Goal: Task Accomplishment & Management: Use online tool/utility

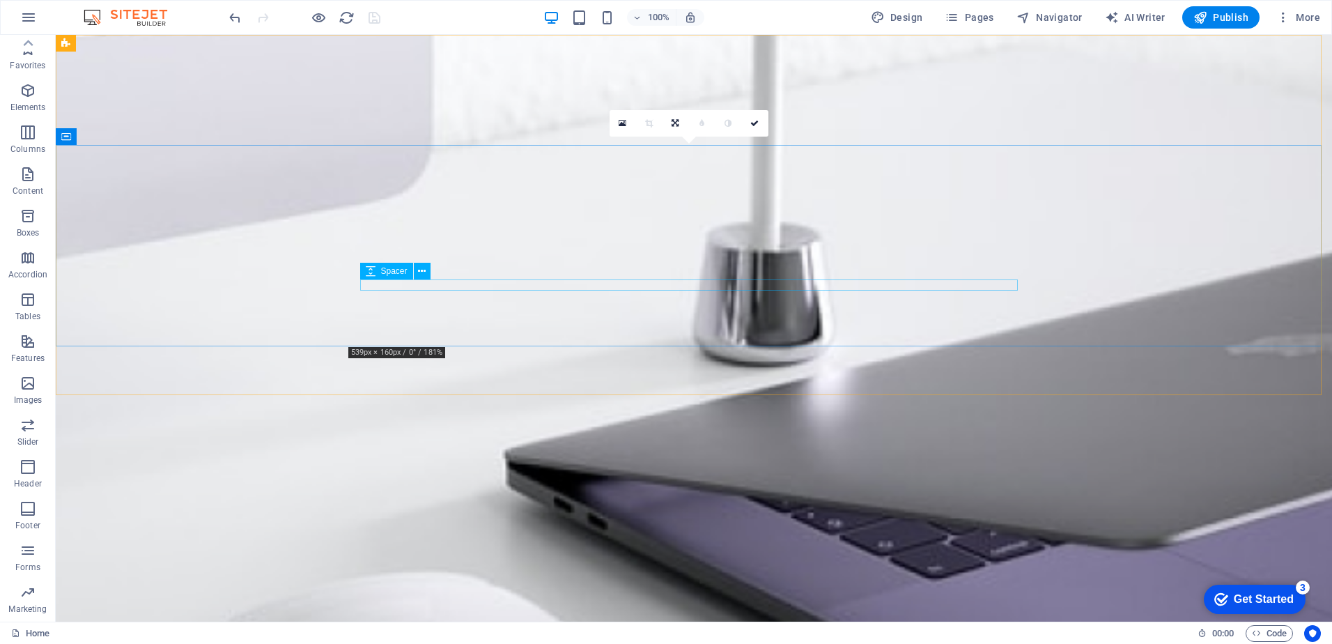
scroll to position [40, 0]
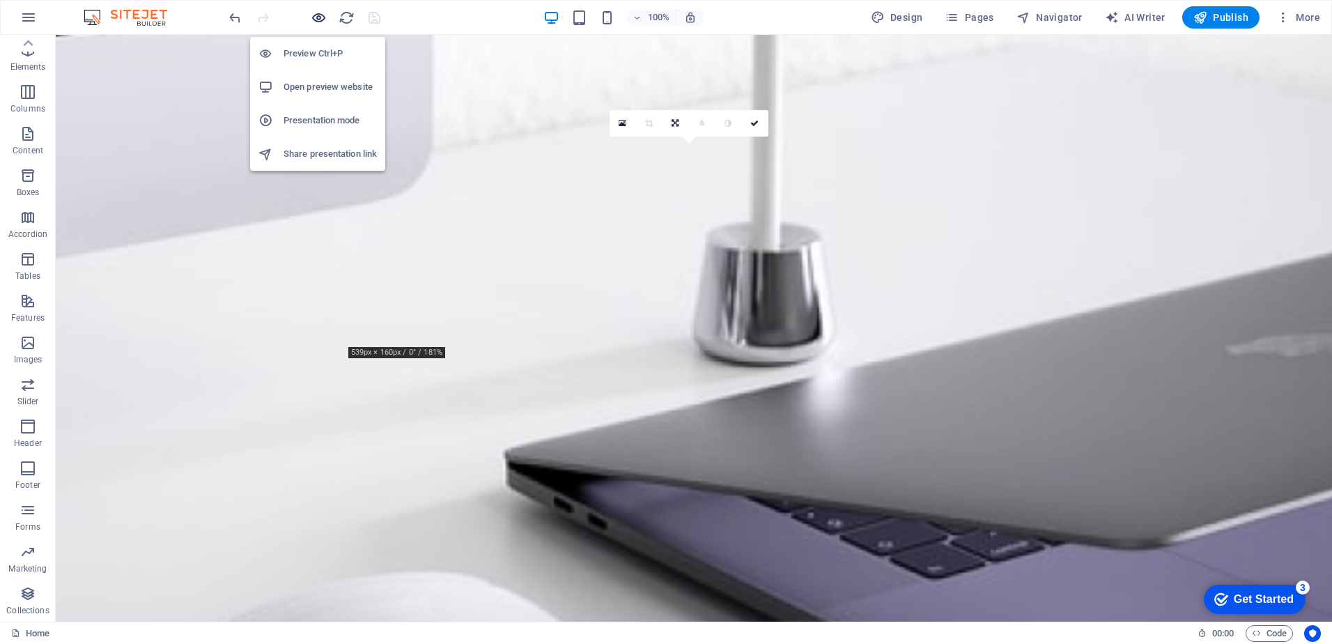
drag, startPoint x: 263, startPoint y: 1, endPoint x: 317, endPoint y: 13, distance: 54.8
click at [317, 13] on icon "button" at bounding box center [319, 18] width 16 height 16
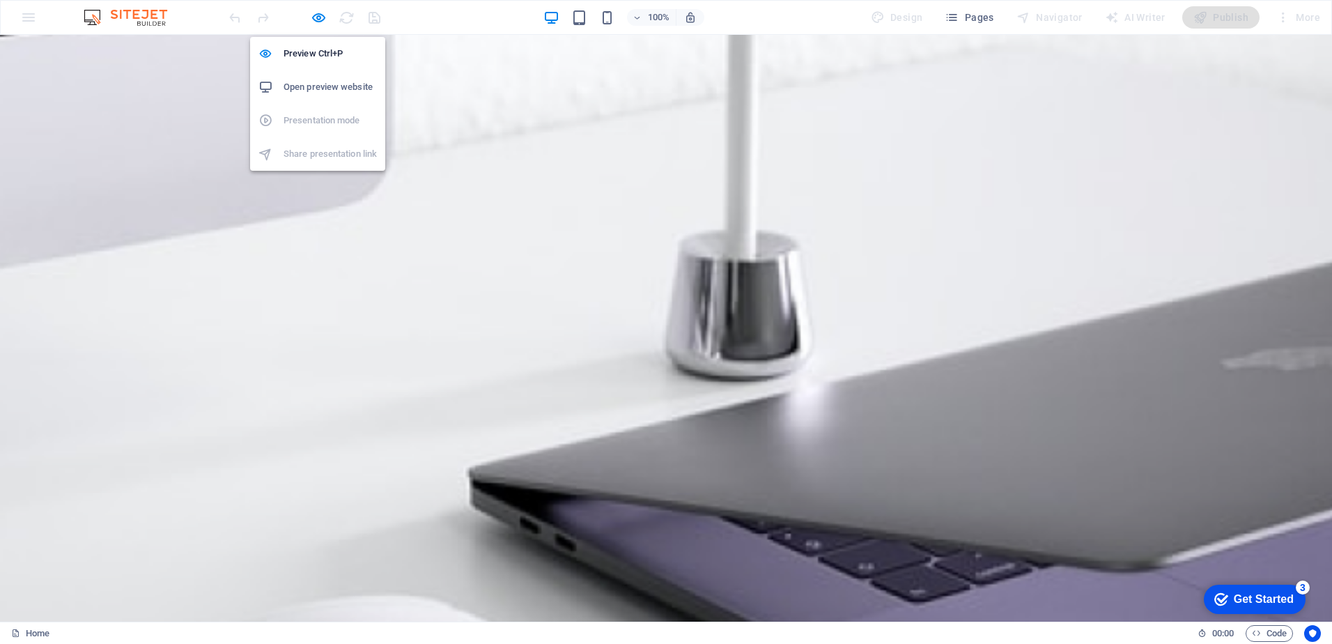
click at [311, 86] on h6 "Open preview website" at bounding box center [330, 87] width 93 height 17
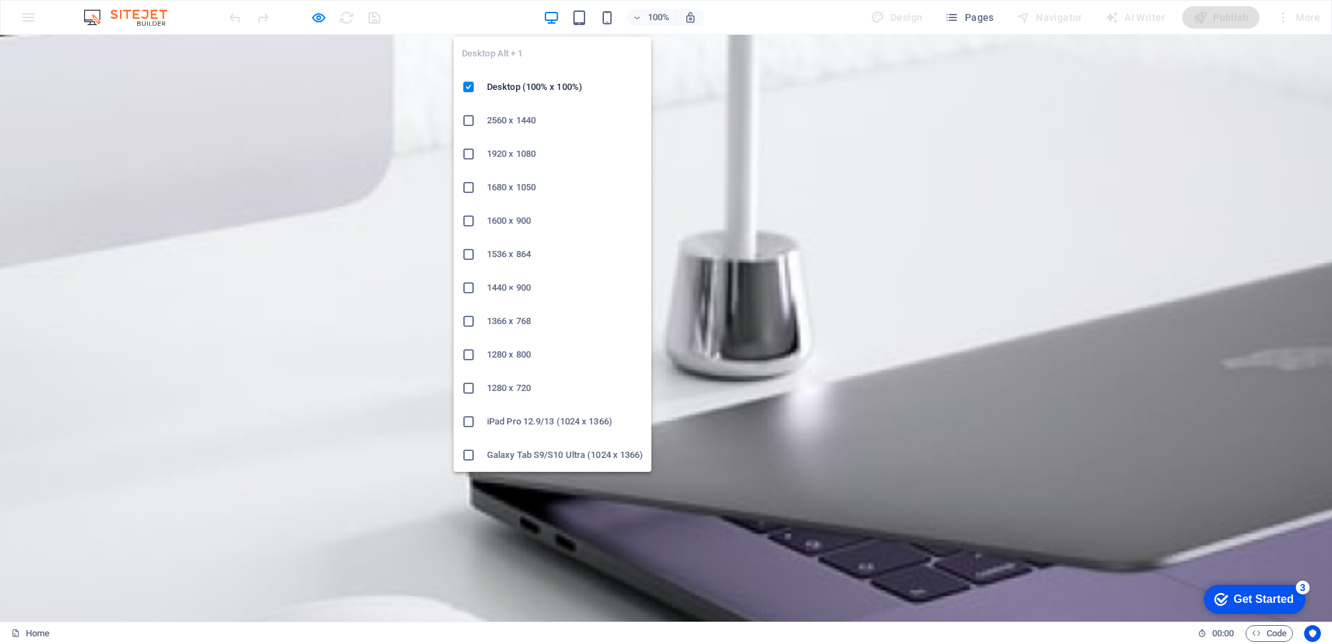
click at [469, 282] on icon at bounding box center [469, 288] width 14 height 14
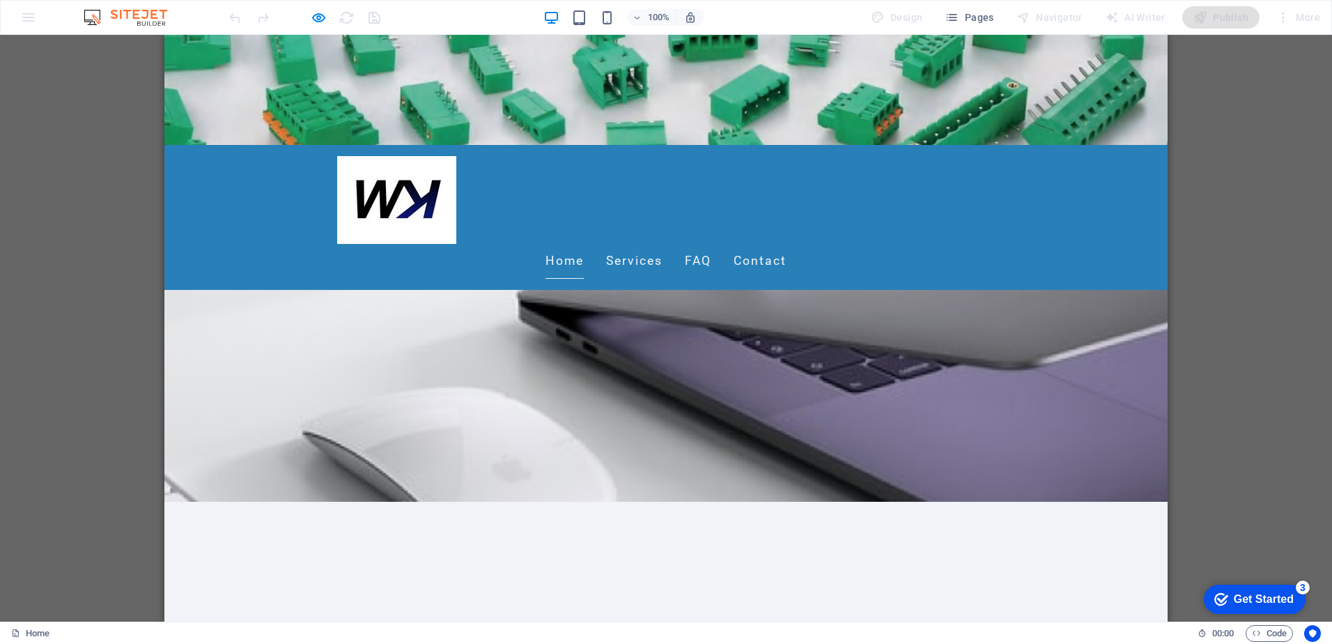
scroll to position [0, 0]
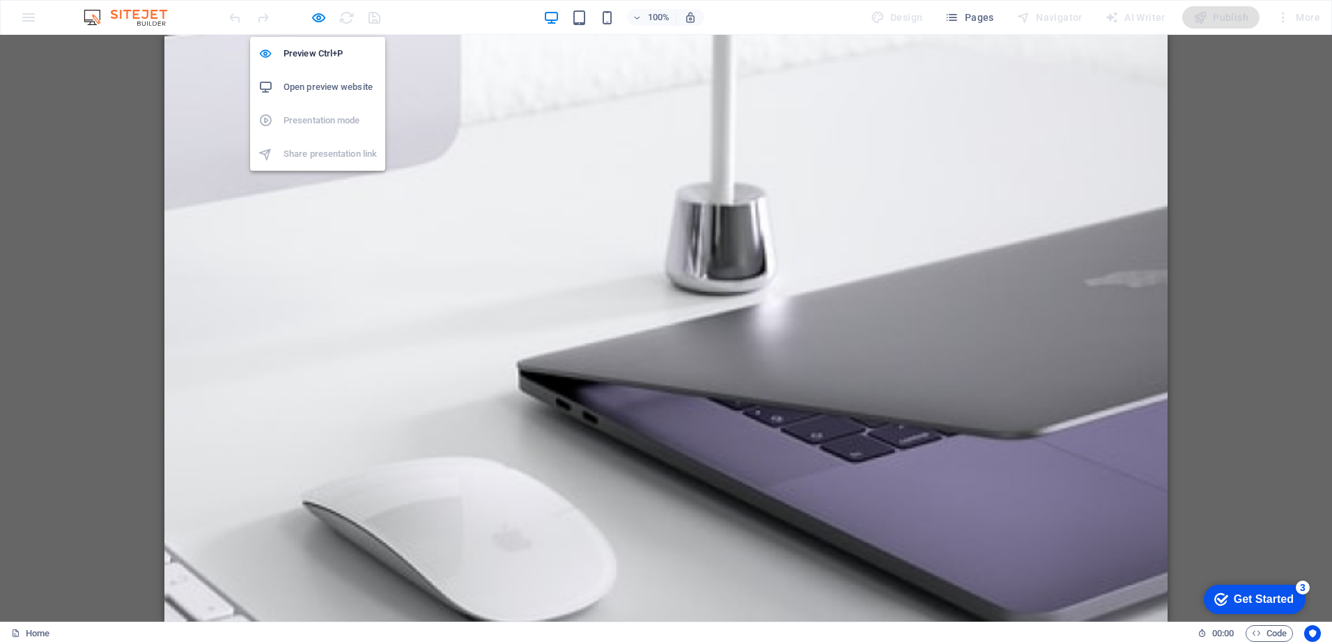
click at [327, 96] on li "Open preview website" at bounding box center [317, 86] width 135 height 33
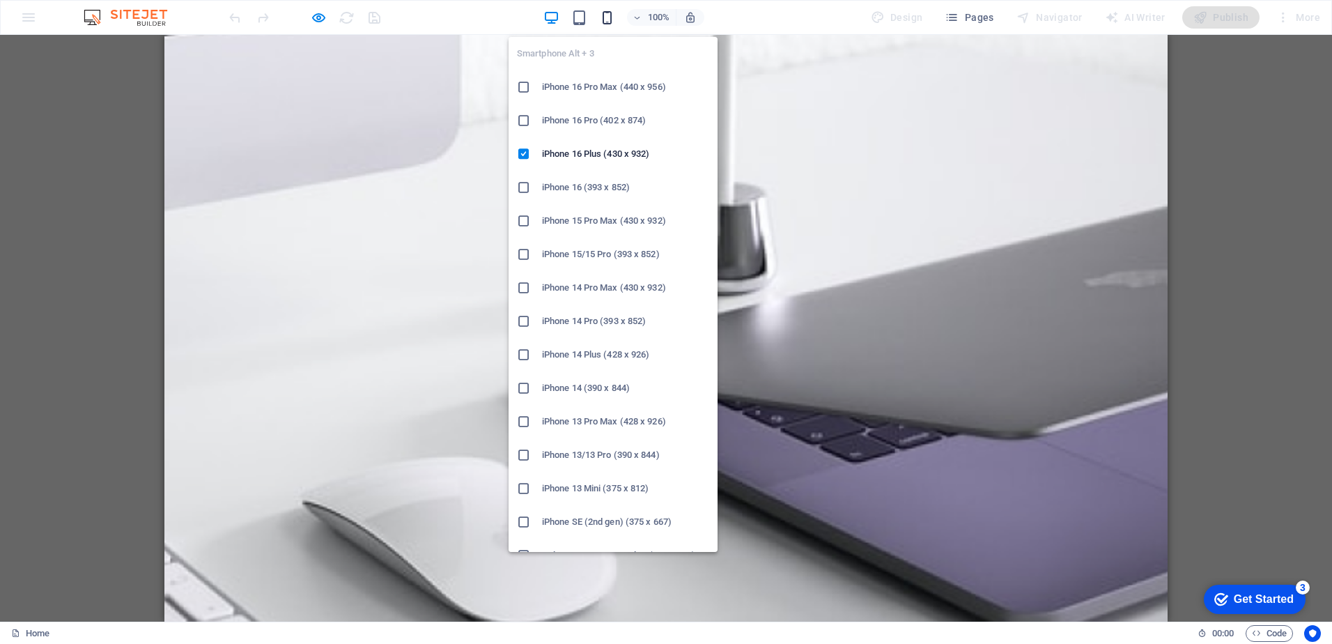
click at [608, 22] on icon "button" at bounding box center [607, 18] width 16 height 16
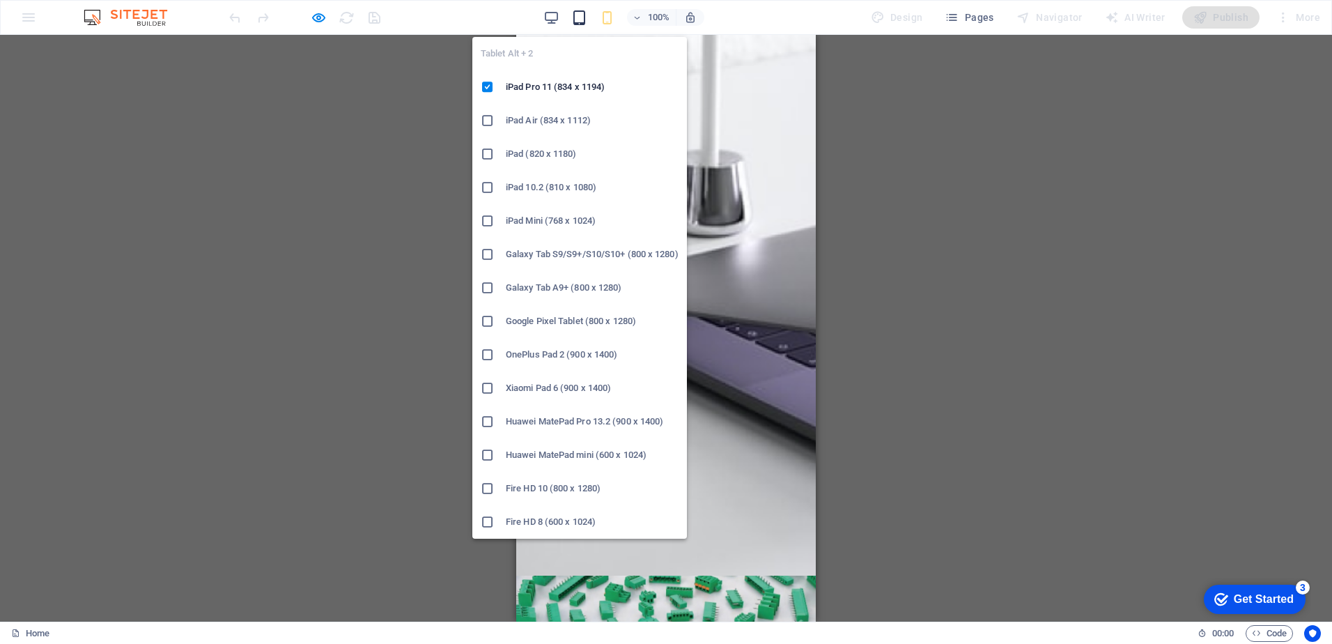
click at [582, 18] on icon "button" at bounding box center [579, 18] width 16 height 16
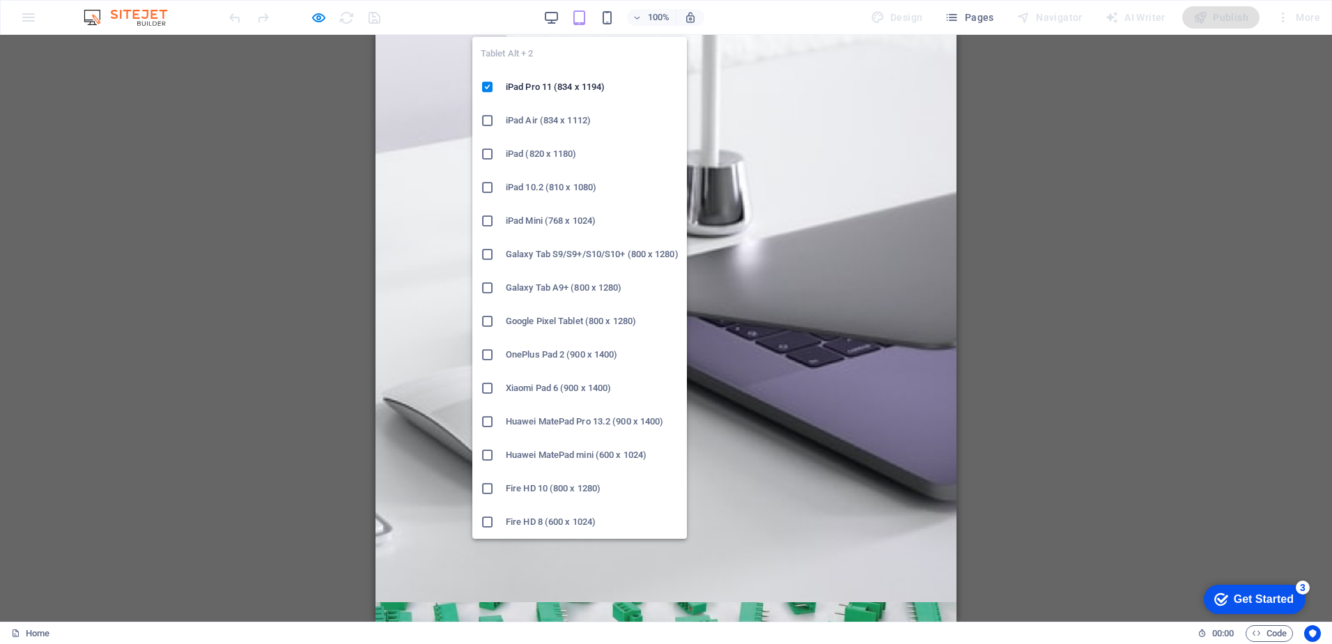
click at [485, 219] on icon at bounding box center [488, 221] width 14 height 14
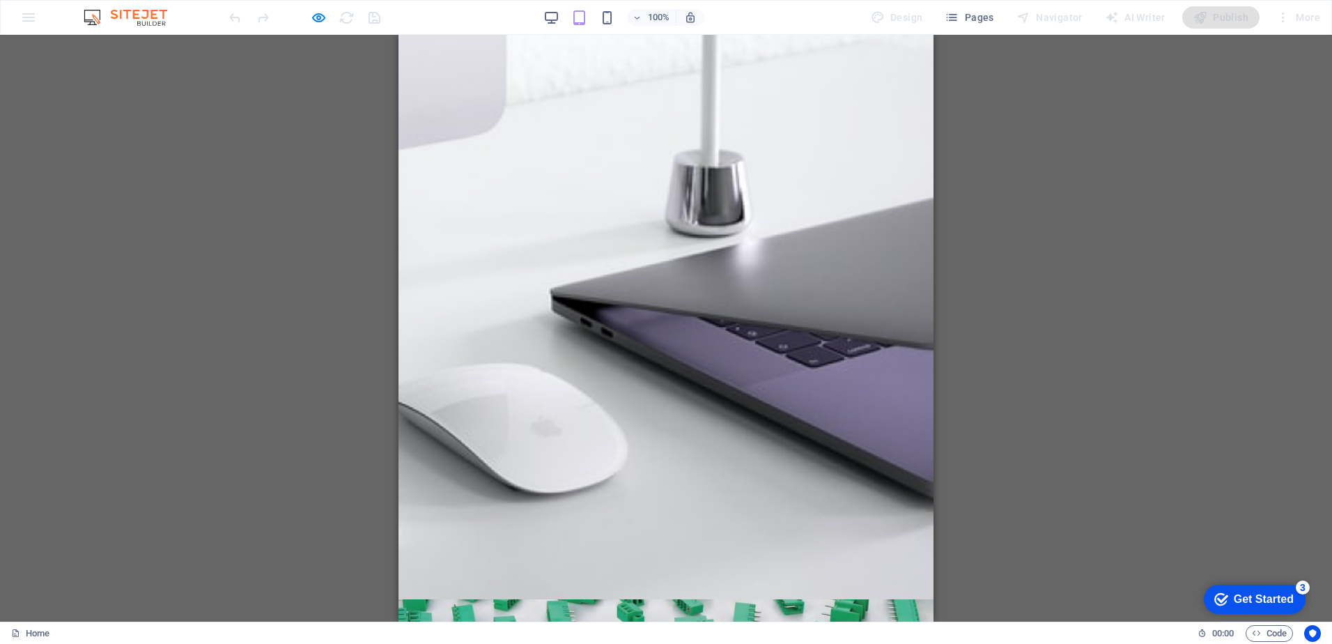
click at [330, 18] on div at bounding box center [304, 17] width 156 height 22
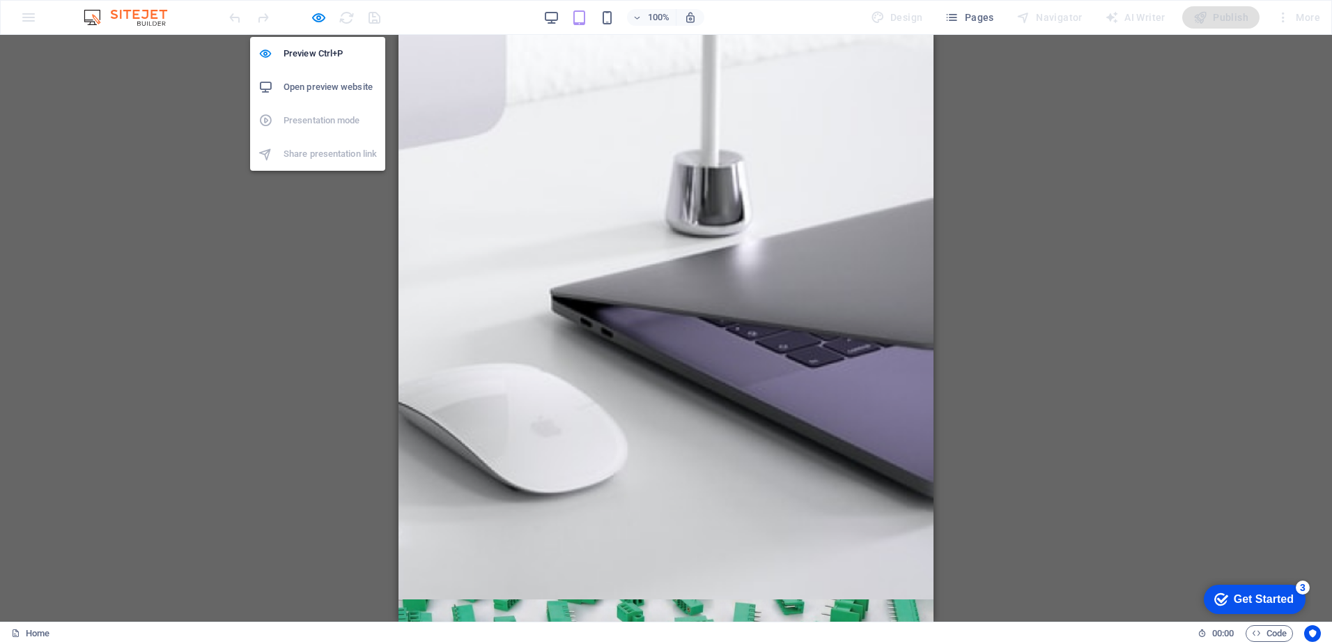
click at [312, 90] on h6 "Open preview website" at bounding box center [330, 87] width 93 height 17
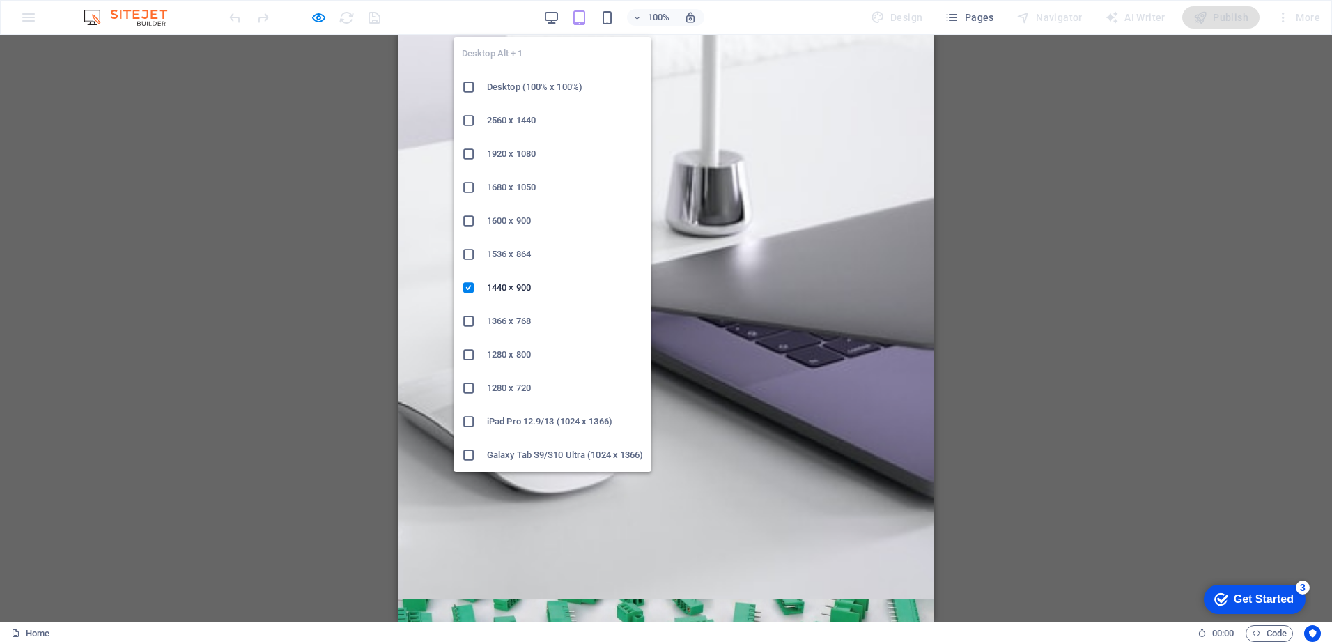
click at [509, 91] on h6 "Desktop (100% x 100%)" at bounding box center [565, 87] width 156 height 17
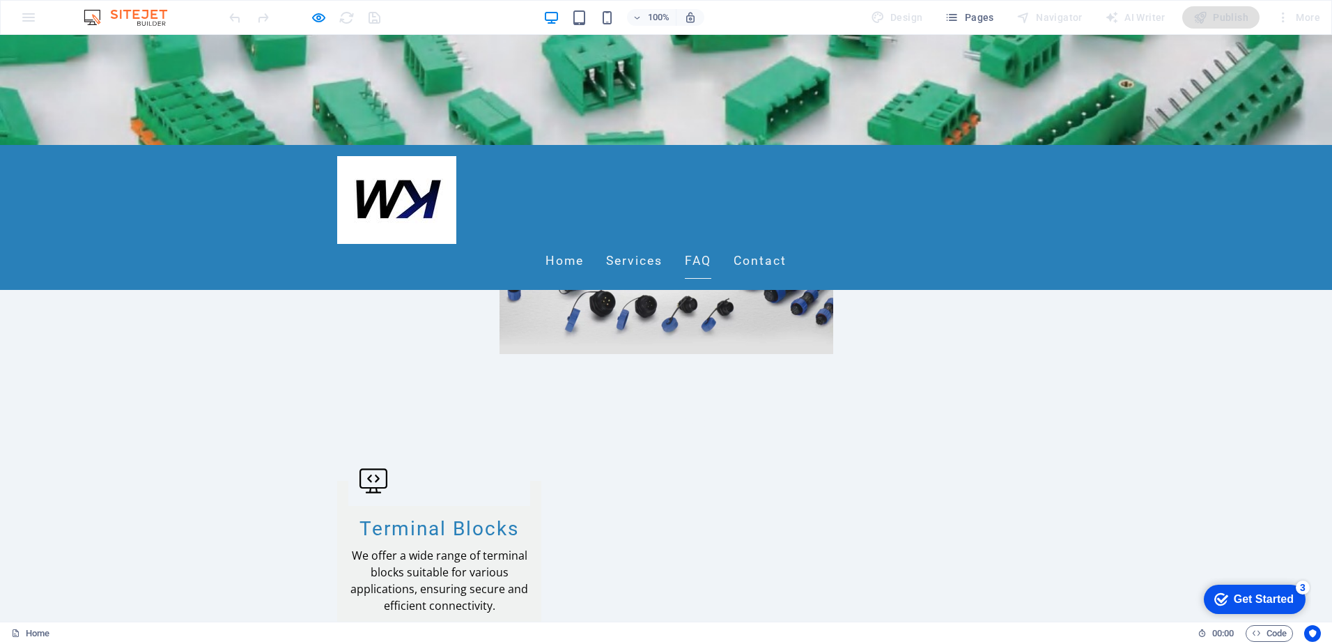
scroll to position [1602, 0]
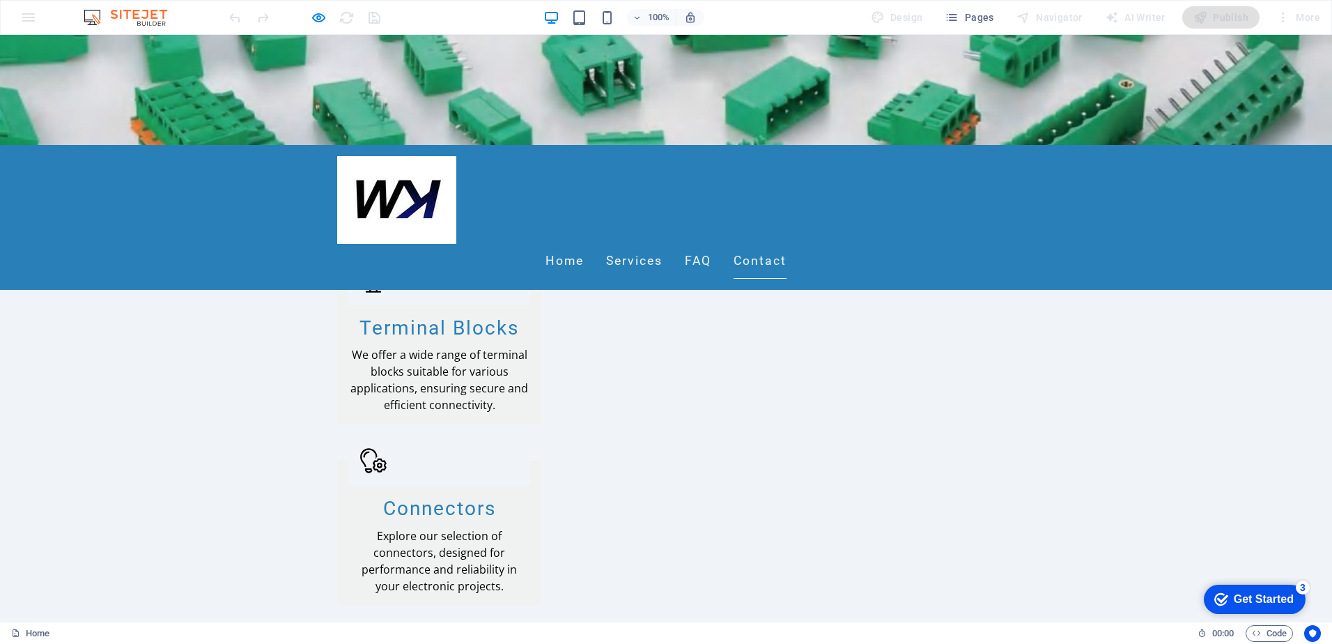
click at [374, 17] on div at bounding box center [304, 17] width 156 height 22
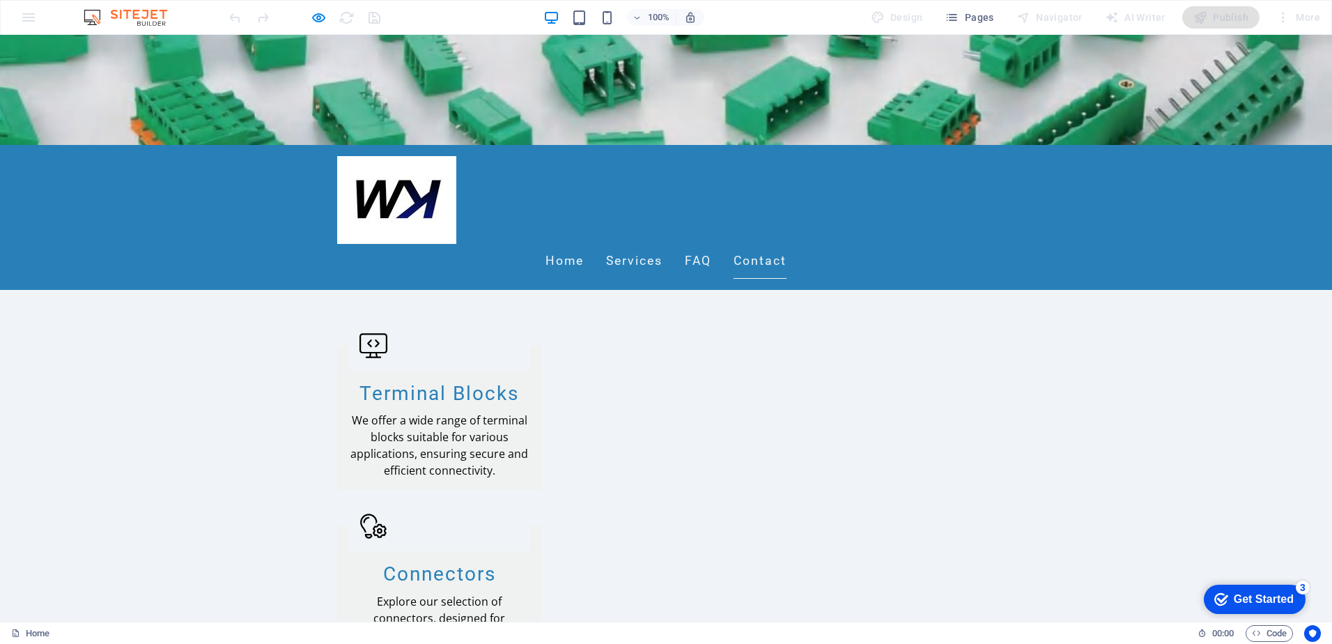
scroll to position [1693, 0]
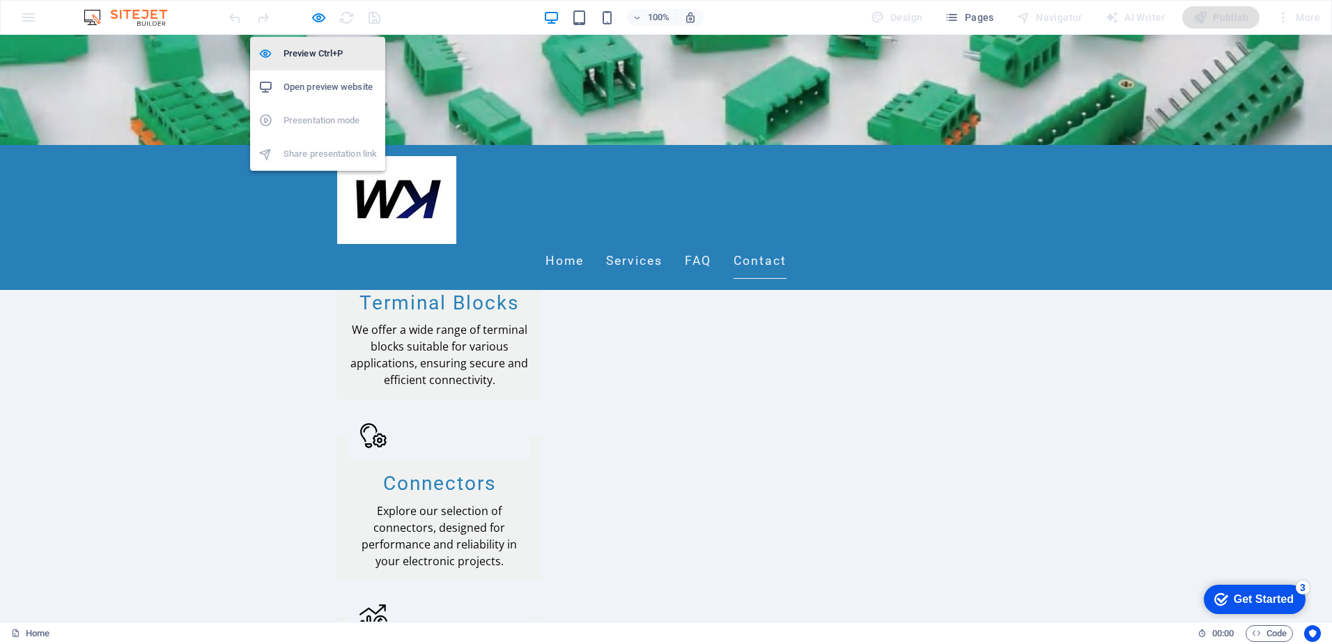
click at [318, 53] on h6 "Preview Ctrl+P" at bounding box center [330, 53] width 93 height 17
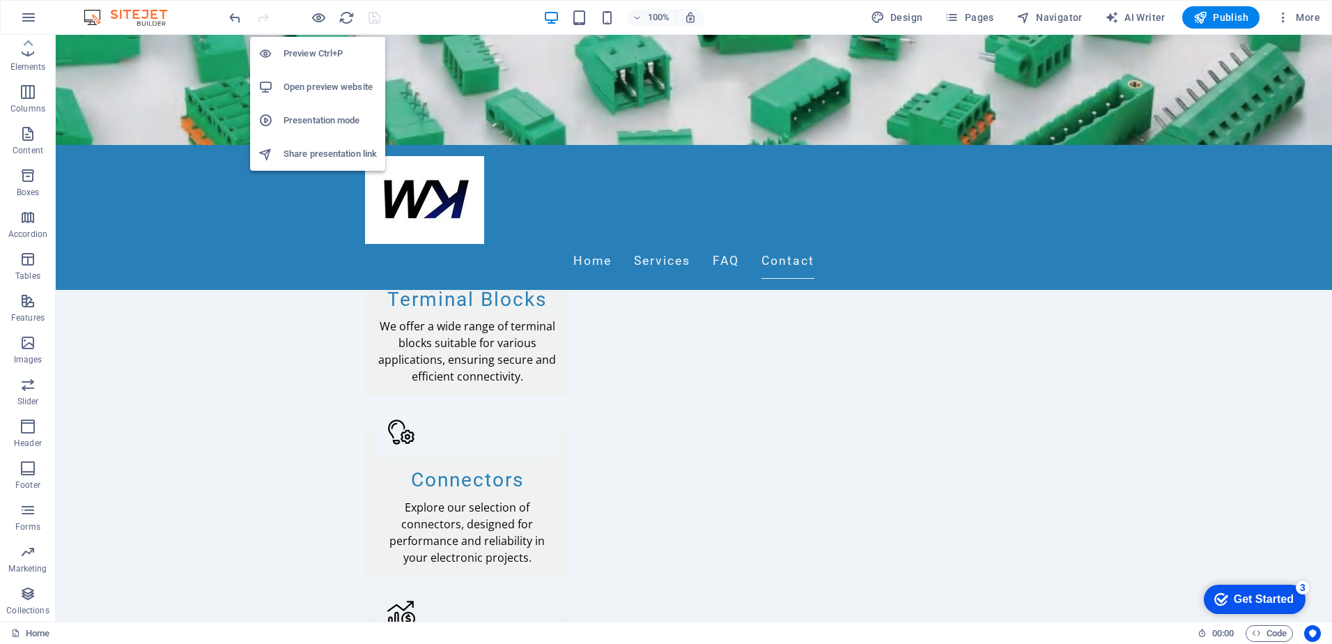
scroll to position [1779, 0]
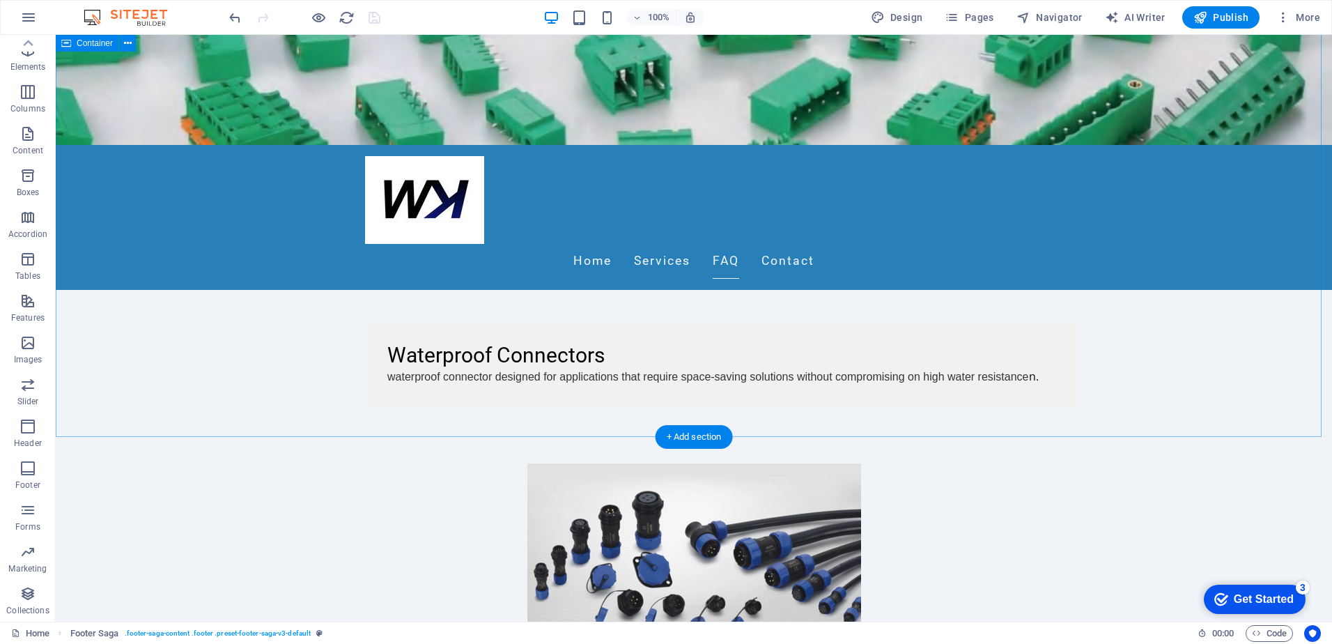
scroll to position [1152, 0]
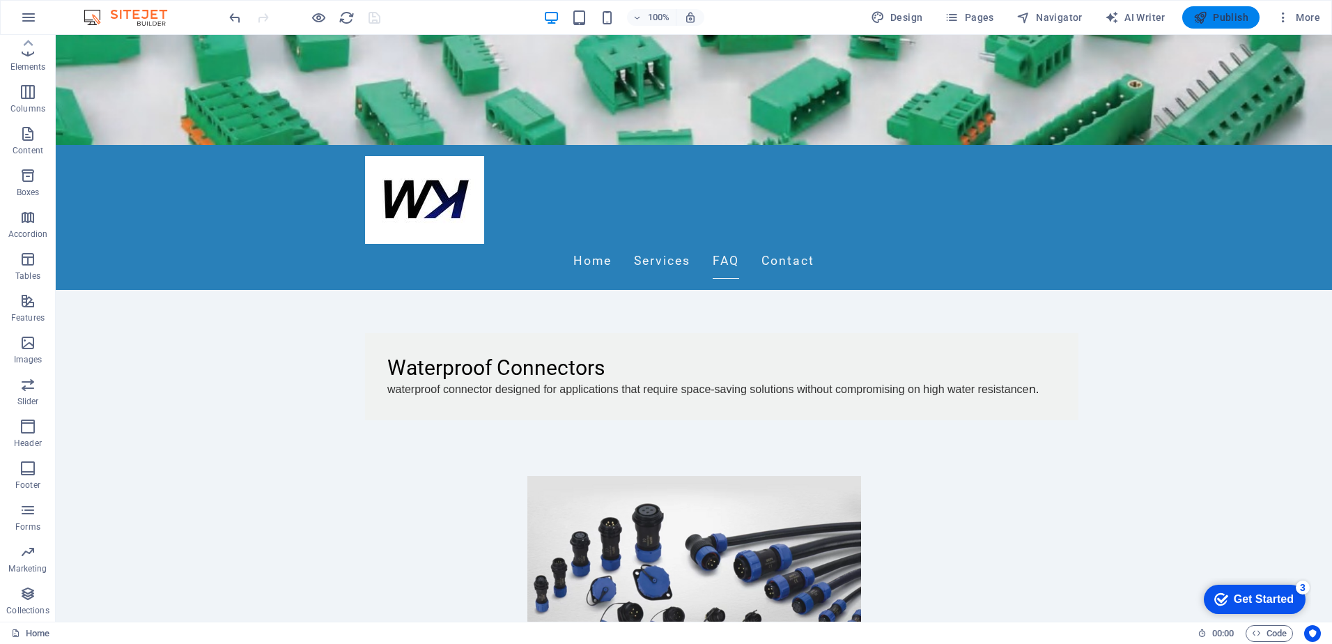
click at [1227, 17] on span "Publish" at bounding box center [1220, 17] width 55 height 14
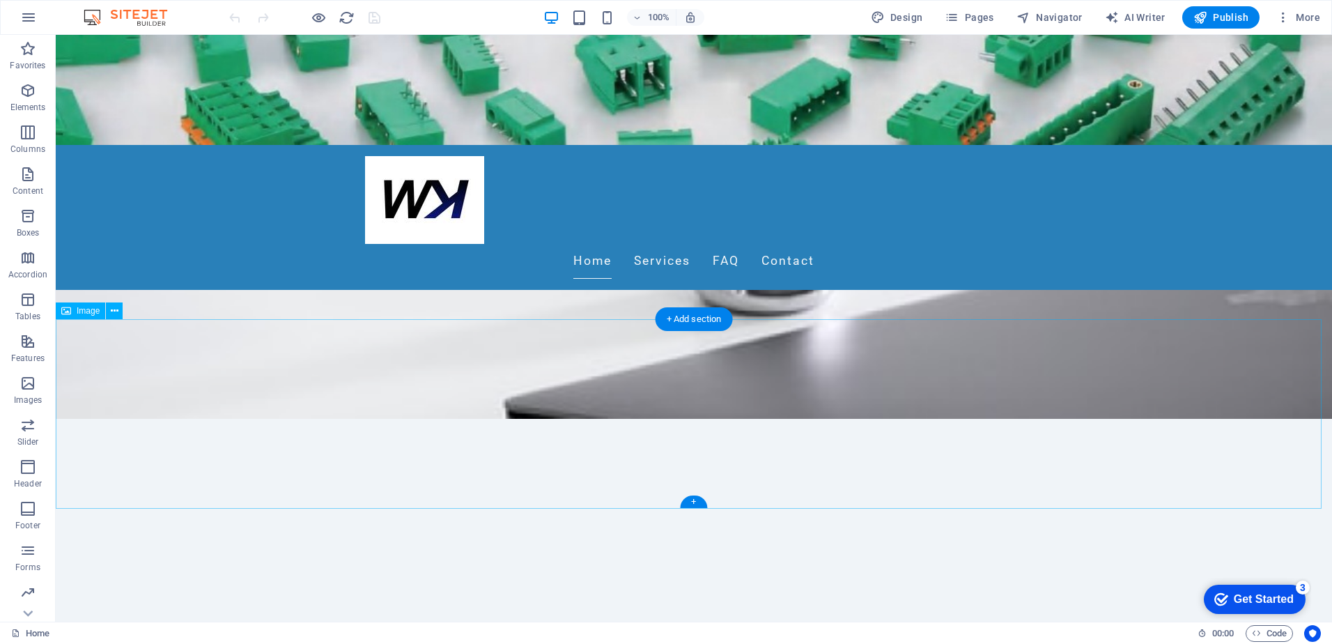
scroll to position [139, 0]
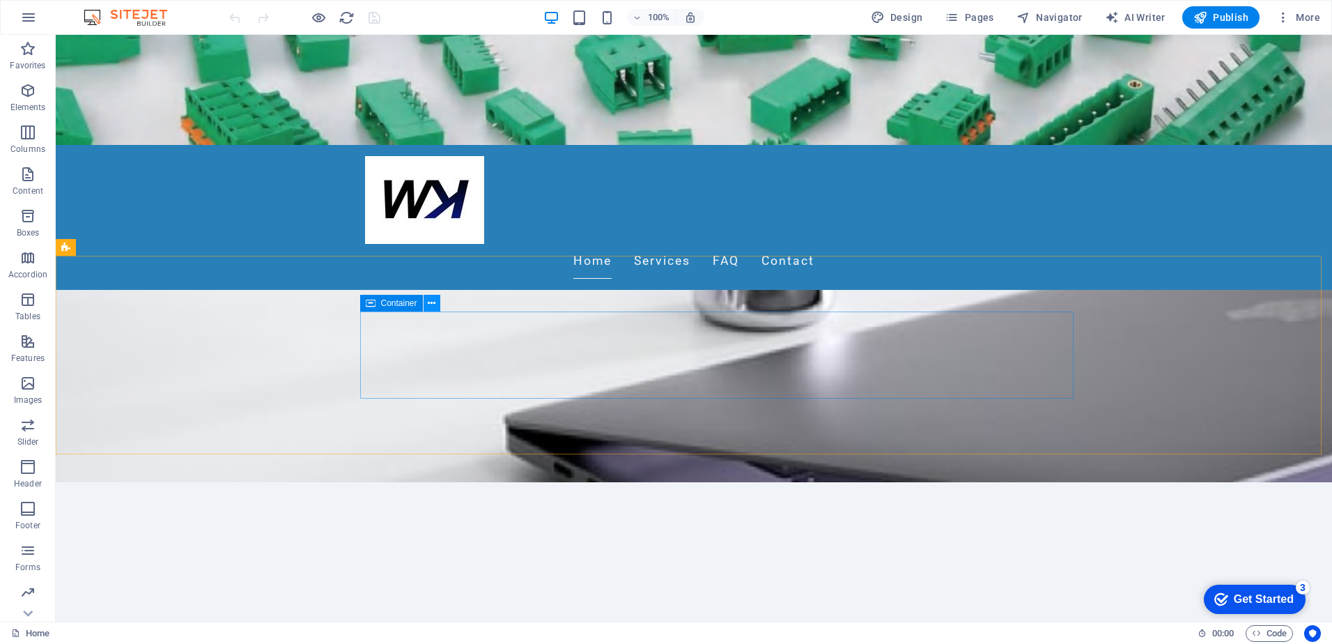
click at [432, 305] on icon at bounding box center [432, 303] width 8 height 15
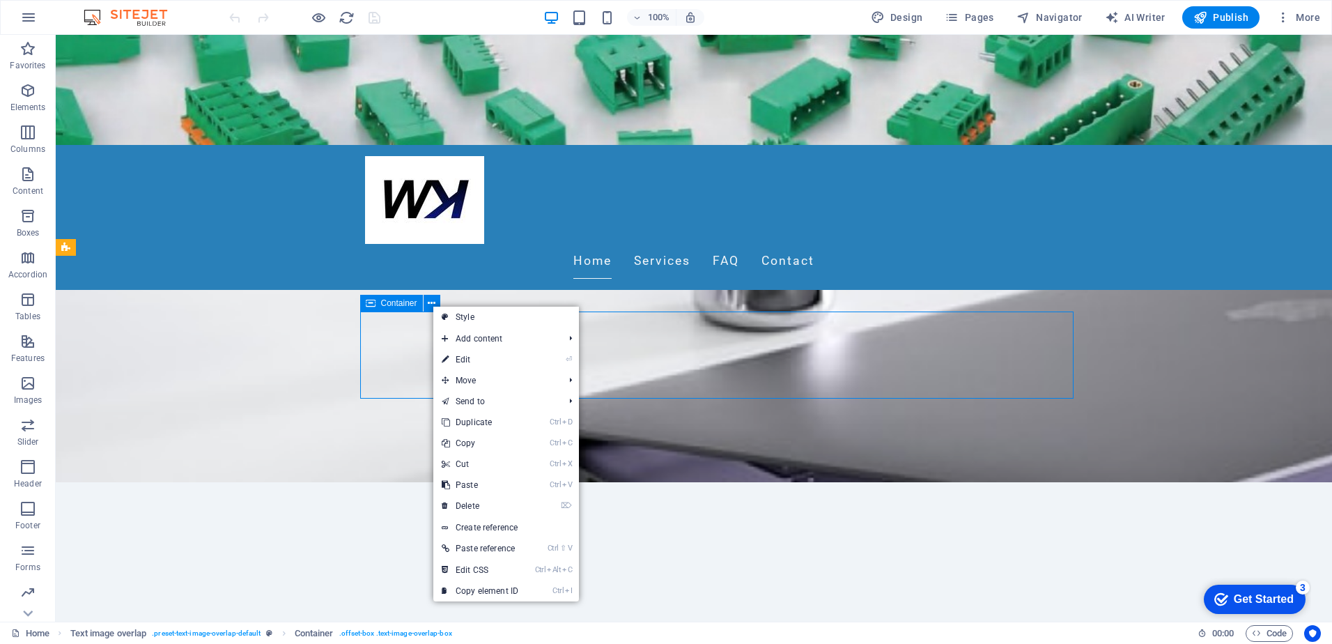
click at [370, 309] on icon at bounding box center [371, 303] width 10 height 17
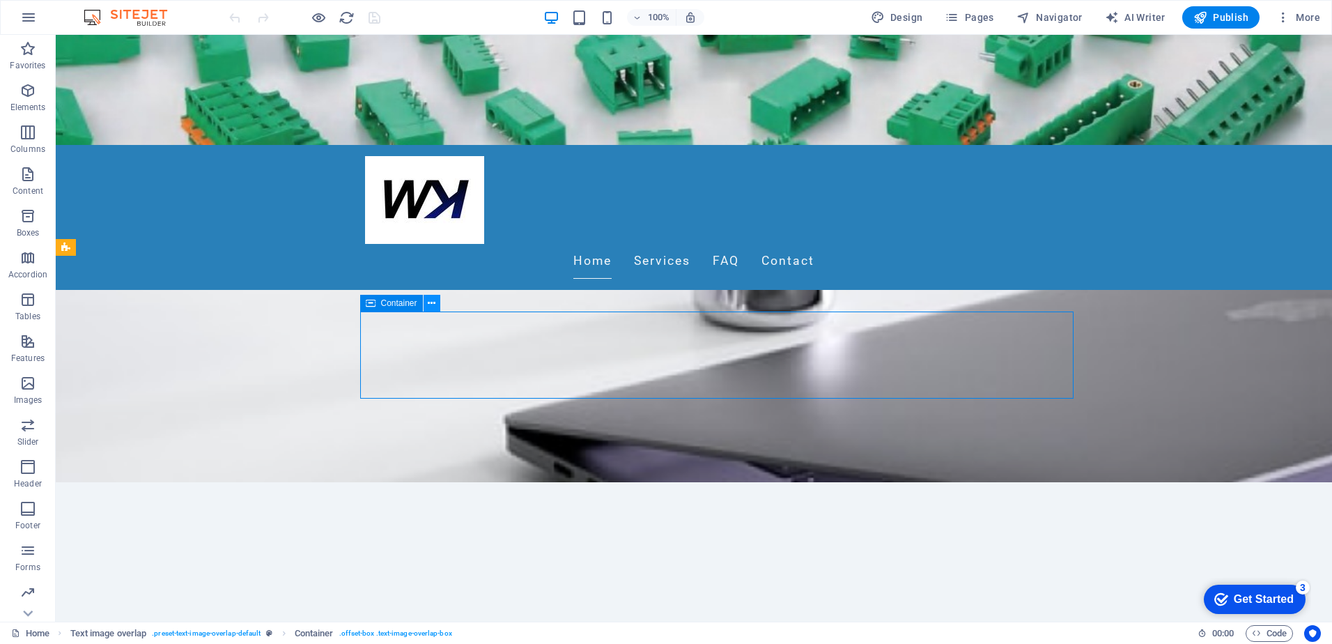
click at [437, 304] on button at bounding box center [432, 303] width 17 height 17
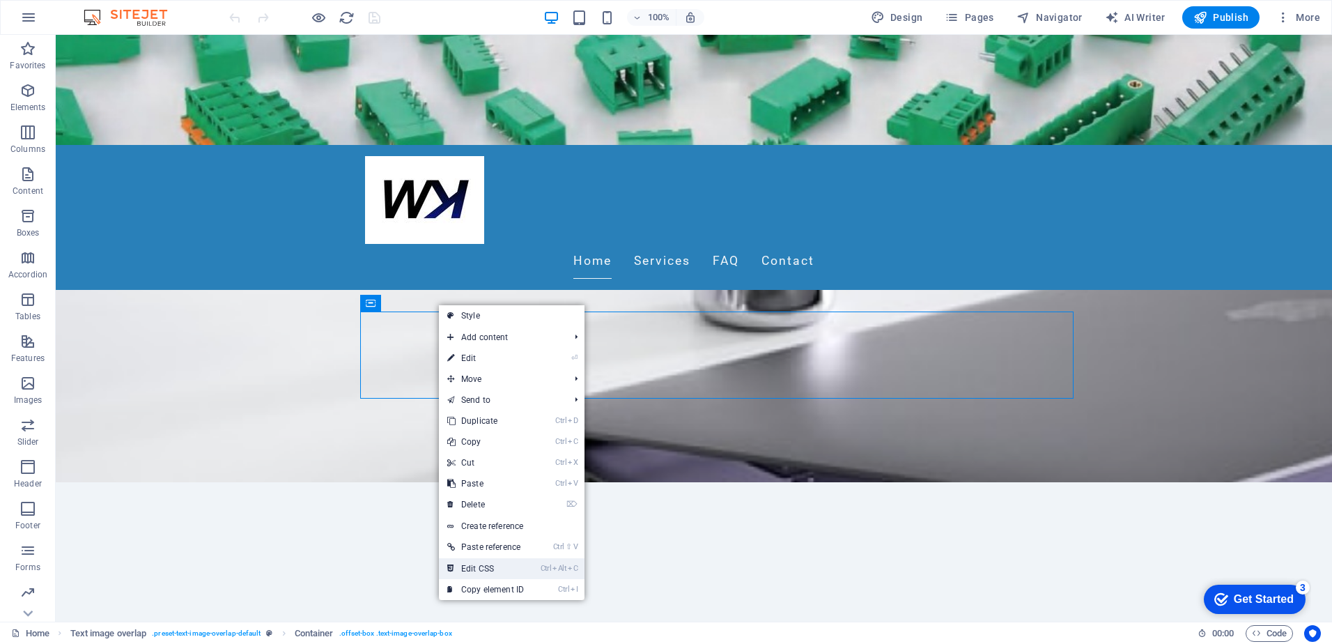
click at [474, 565] on link "Ctrl Alt C Edit CSS" at bounding box center [485, 568] width 93 height 21
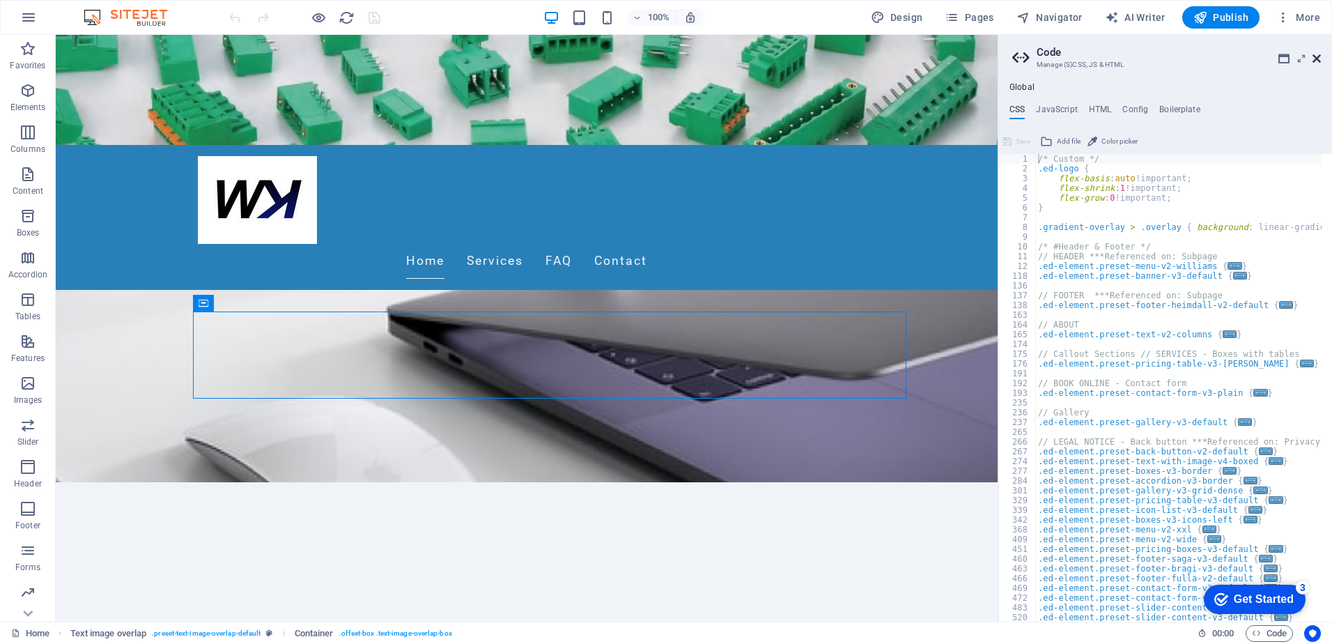
click at [1318, 64] on link at bounding box center [1316, 59] width 8 height 12
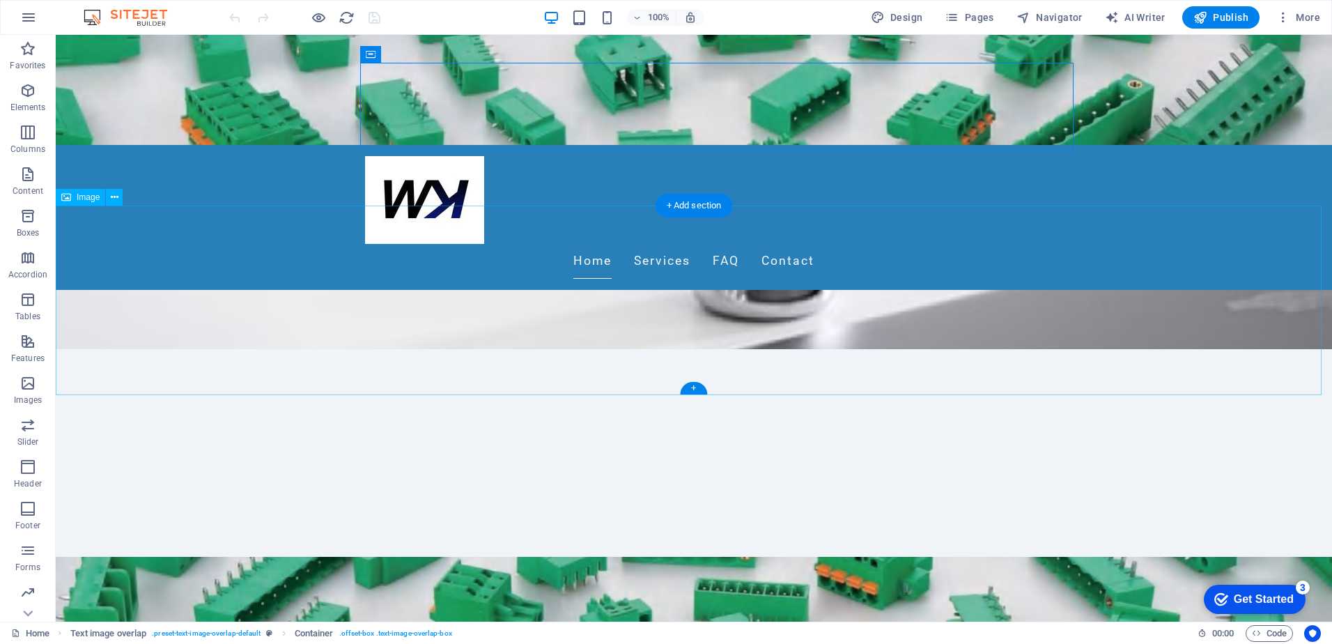
scroll to position [70, 0]
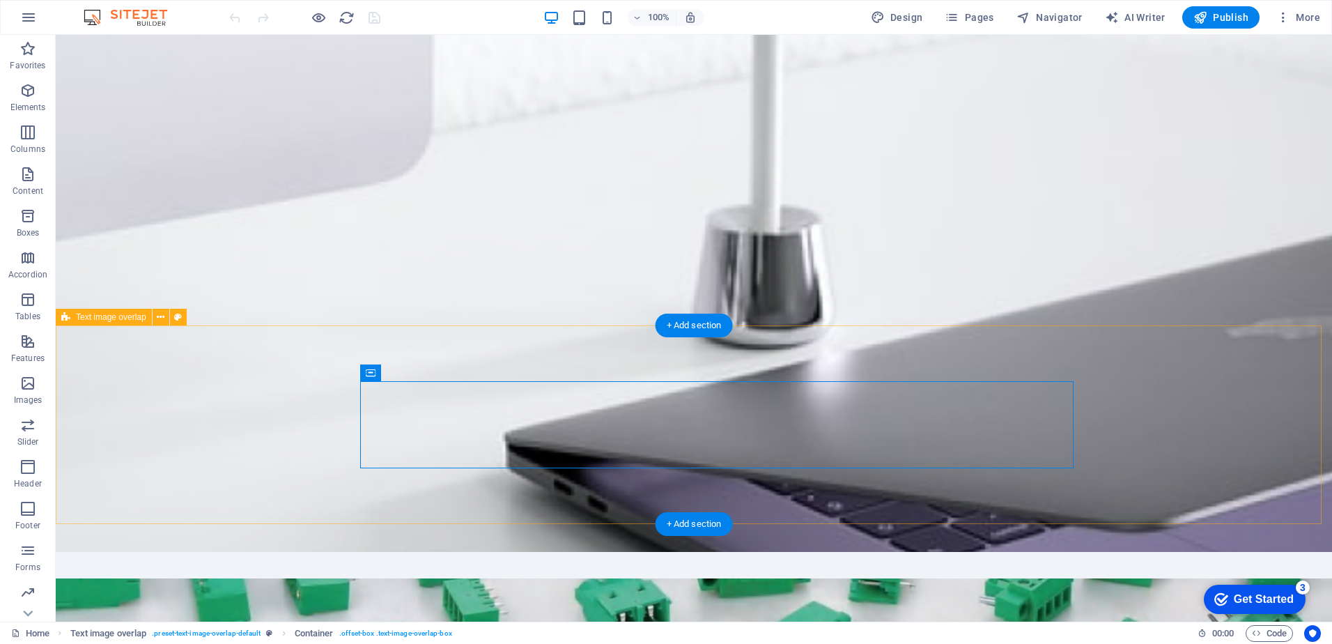
drag, startPoint x: 552, startPoint y: 382, endPoint x: 560, endPoint y: 357, distance: 26.2
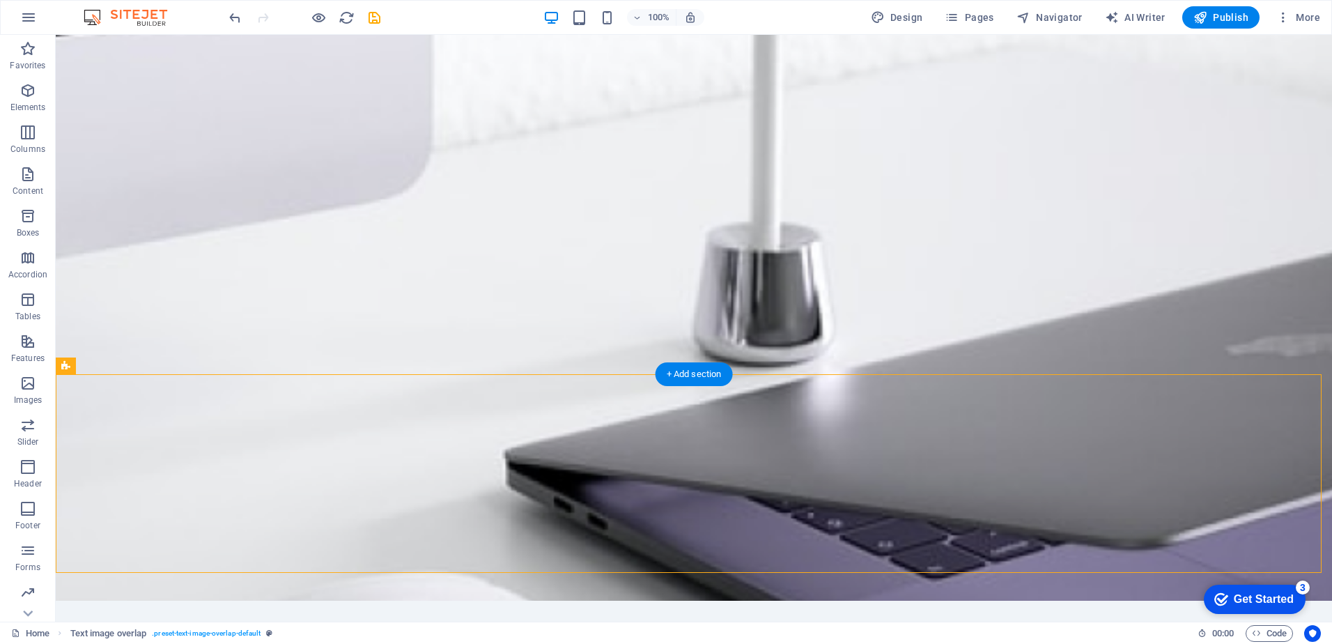
scroll to position [0, 0]
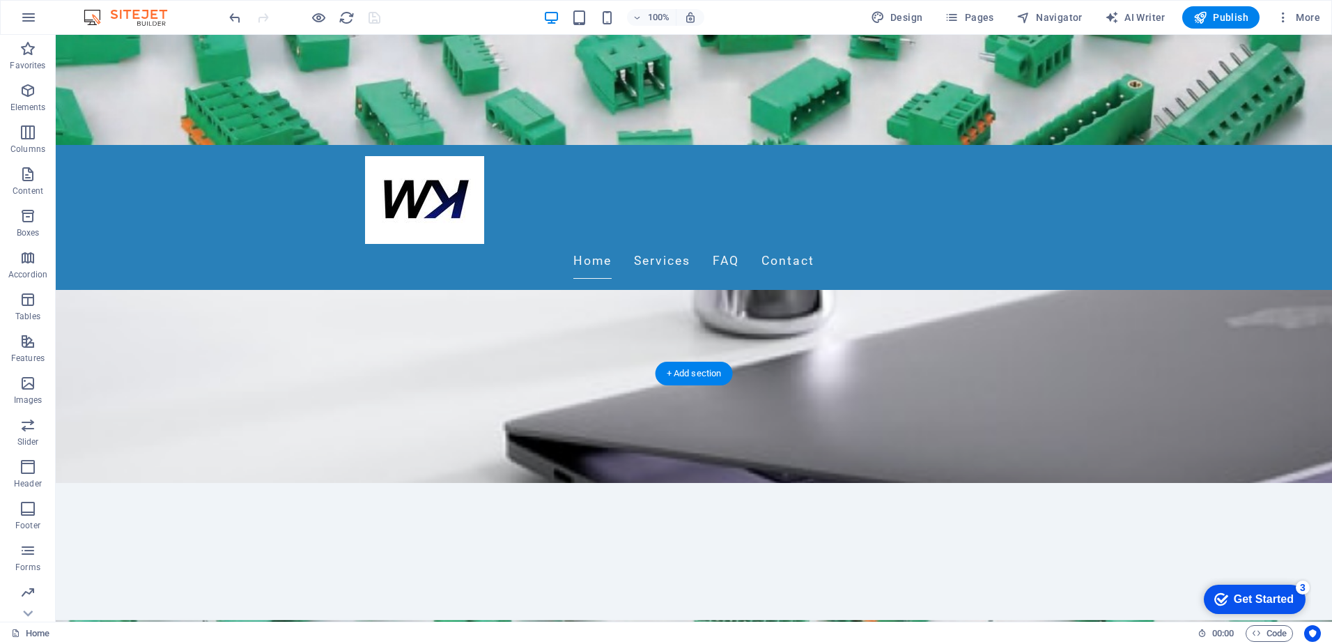
scroll to position [139, 0]
